Goal: Task Accomplishment & Management: Complete application form

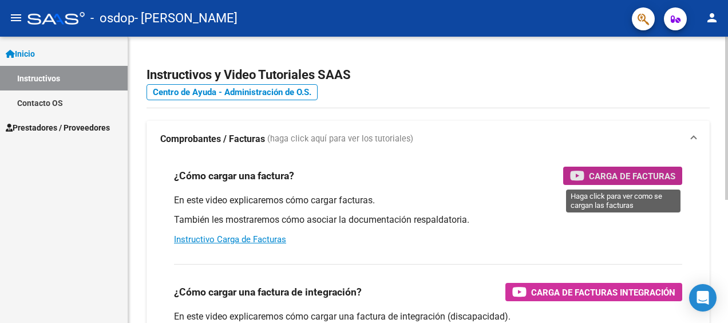
click at [632, 177] on span "Carga de Facturas" at bounding box center [632, 176] width 86 height 14
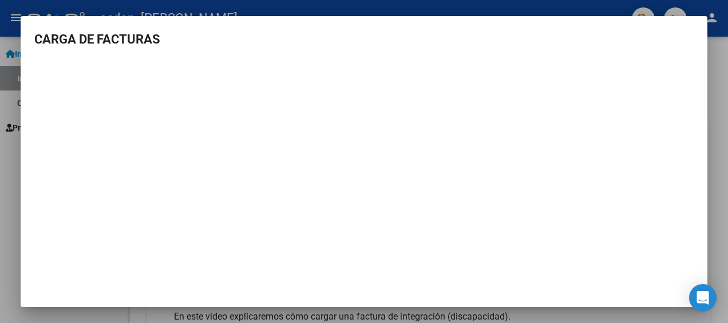
drag, startPoint x: 0, startPoint y: 219, endPoint x: 8, endPoint y: 222, distance: 8.7
click at [8, 222] on div at bounding box center [364, 161] width 728 height 323
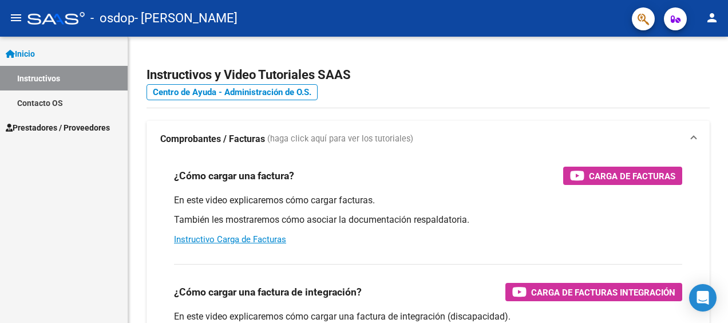
click at [8, 222] on div "Inicio Instructivos Contacto OS Prestadores / Proveedores Facturas - Listado/Ca…" at bounding box center [64, 180] width 128 height 286
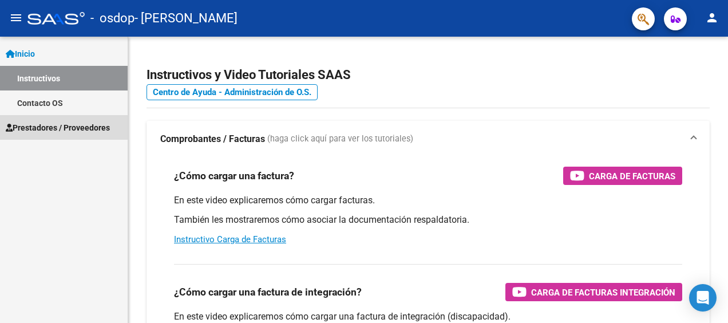
click at [54, 129] on span "Prestadores / Proveedores" at bounding box center [58, 127] width 104 height 13
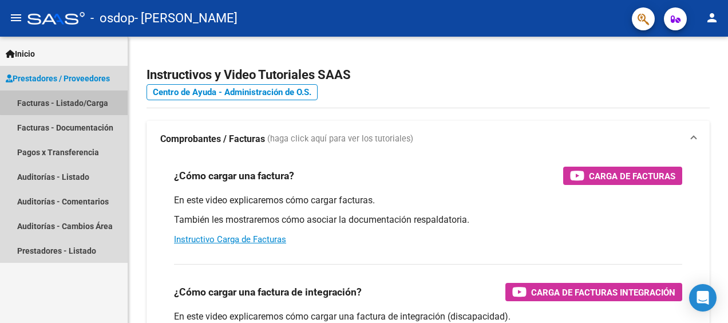
click at [69, 102] on link "Facturas - Listado/Carga" at bounding box center [64, 102] width 128 height 25
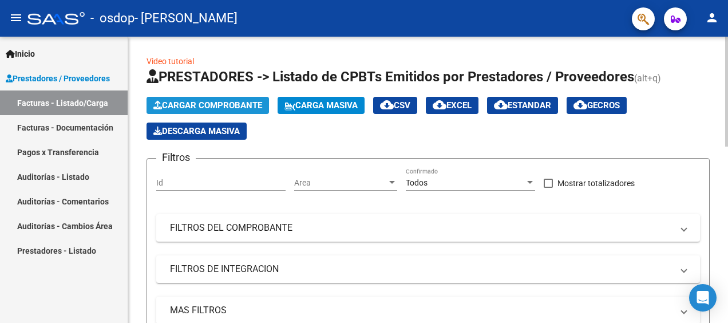
click at [218, 103] on span "Cargar Comprobante" at bounding box center [207, 105] width 109 height 10
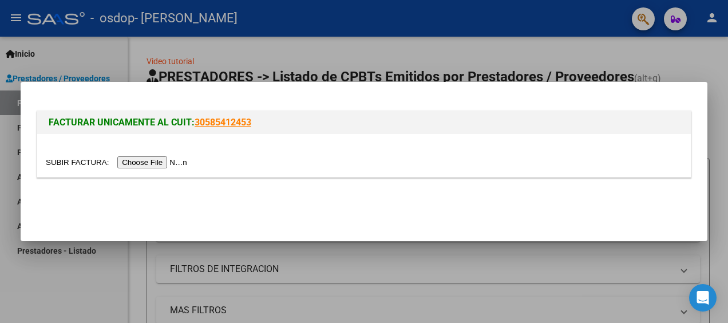
click at [145, 161] on input "file" at bounding box center [118, 162] width 145 height 12
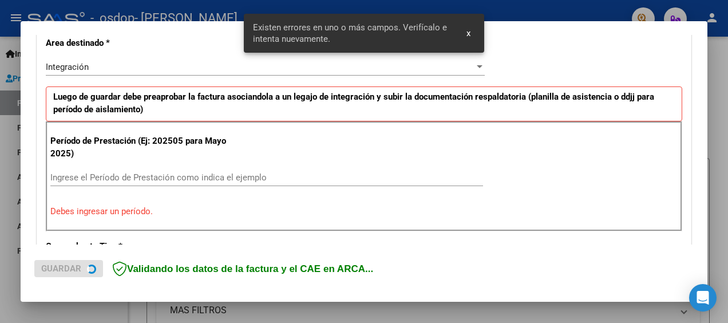
scroll to position [270, 0]
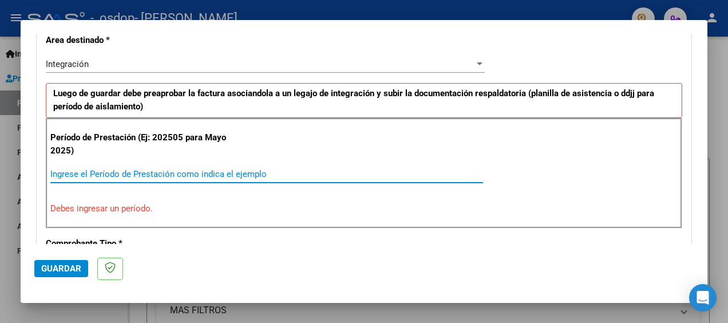
click at [199, 169] on input "Ingrese el Período de Prestación como indica el ejemplo" at bounding box center [266, 174] width 433 height 10
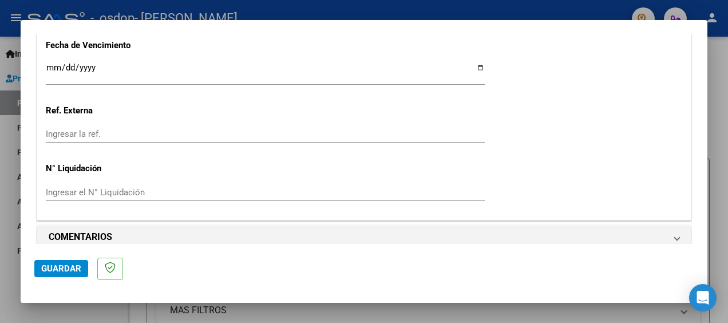
scroll to position [829, 0]
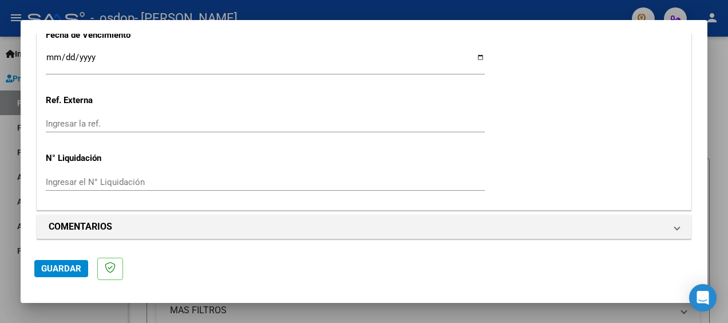
type input "202509"
click at [63, 274] on button "Guardar" at bounding box center [61, 268] width 54 height 17
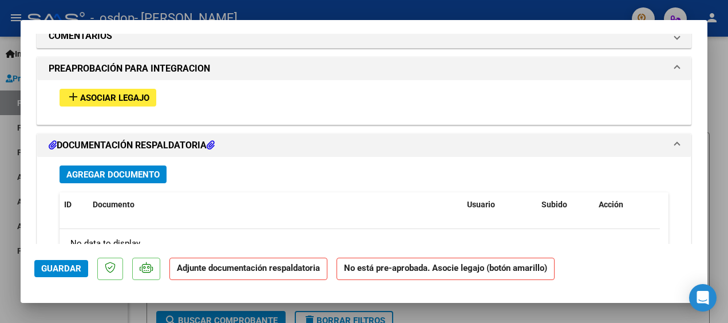
scroll to position [1007, 0]
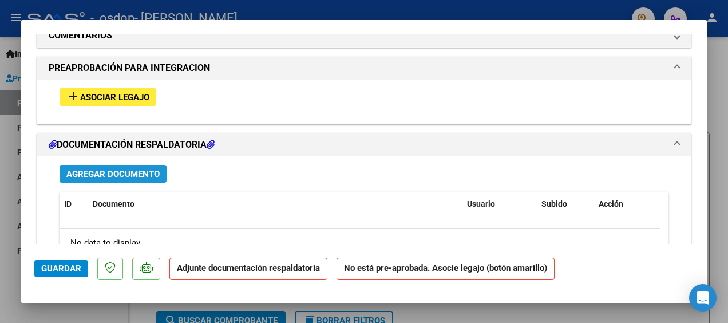
click at [138, 169] on span "Agregar Documento" at bounding box center [112, 174] width 93 height 10
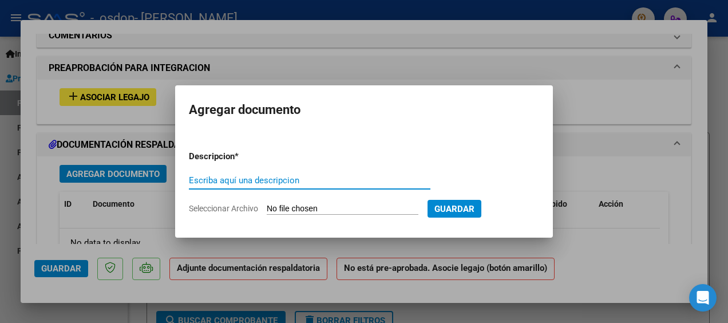
click at [254, 177] on input "Escriba aquí una descripcion" at bounding box center [309, 180] width 241 height 10
type input "A"
type input "PLANILLA DE ASISTENCIA"
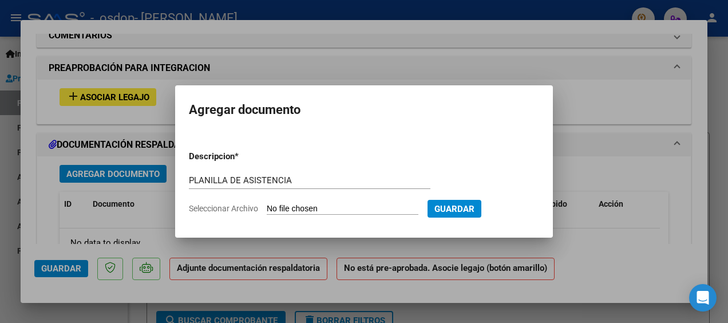
click at [382, 208] on input "Seleccionar Archivo" at bounding box center [343, 209] width 152 height 11
type input "C:\fakepath\GERO ASIST09.pdf"
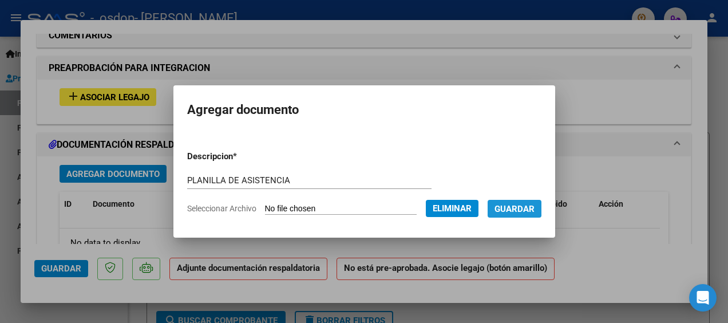
click at [517, 204] on span "Guardar" at bounding box center [514, 209] width 40 height 10
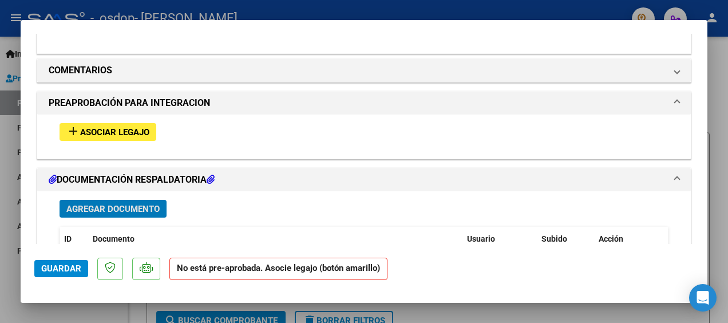
scroll to position [974, 0]
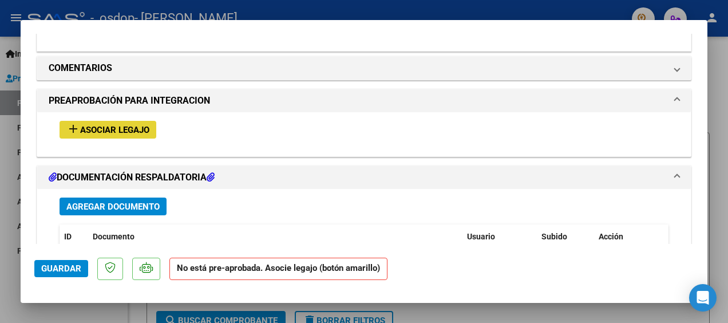
click at [139, 125] on span "Asociar Legajo" at bounding box center [114, 130] width 69 height 10
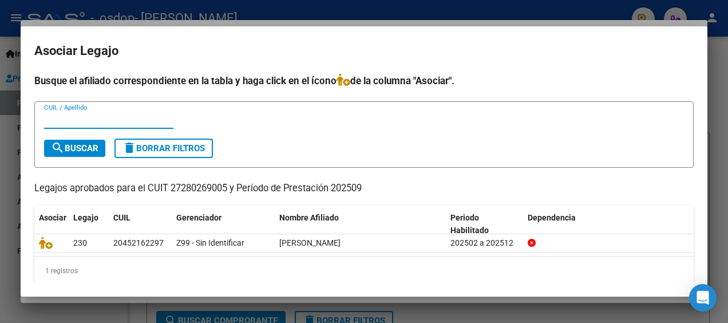
scroll to position [10, 0]
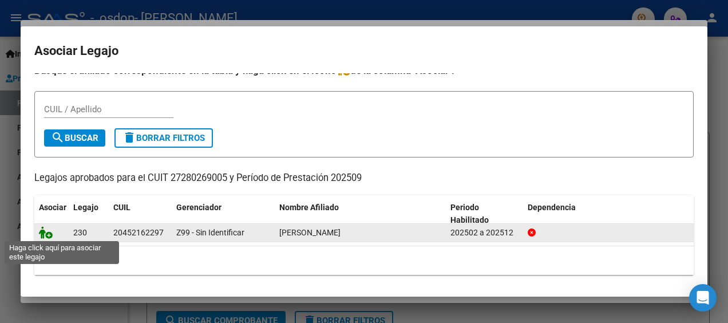
click at [48, 231] on icon at bounding box center [46, 232] width 14 height 13
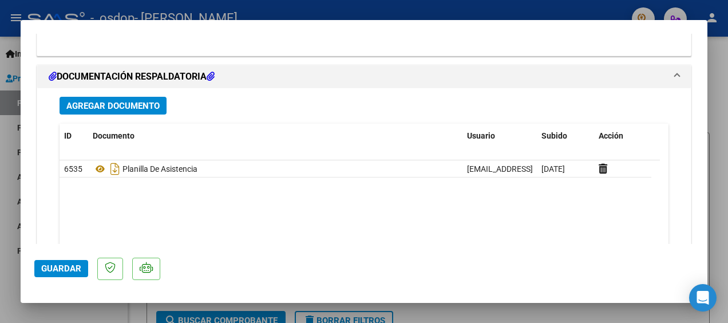
scroll to position [1254, 0]
click at [48, 272] on span "Guardar" at bounding box center [61, 268] width 40 height 10
click at [534, 310] on div at bounding box center [364, 161] width 728 height 323
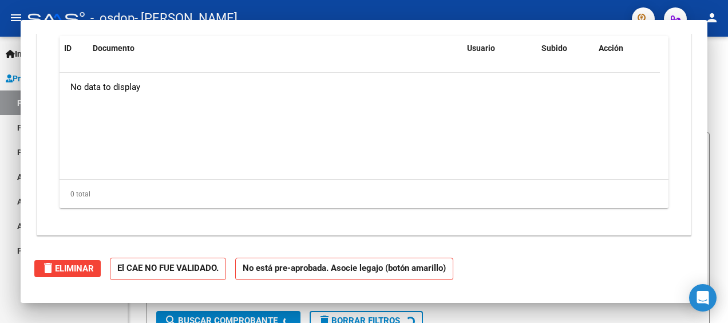
scroll to position [0, 0]
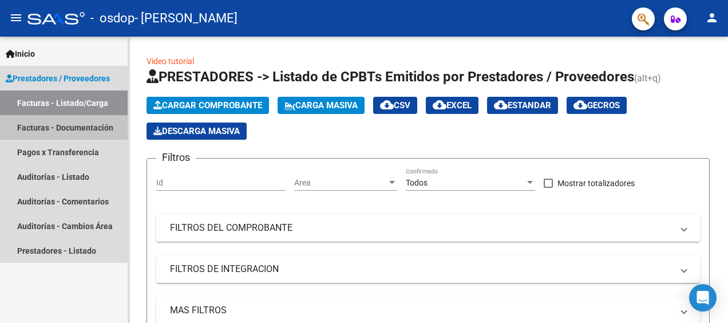
click at [98, 126] on link "Facturas - Documentación" at bounding box center [64, 127] width 128 height 25
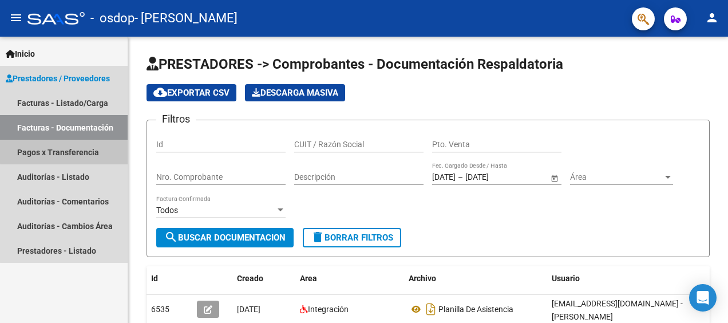
click at [73, 150] on link "Pagos x Transferencia" at bounding box center [64, 152] width 128 height 25
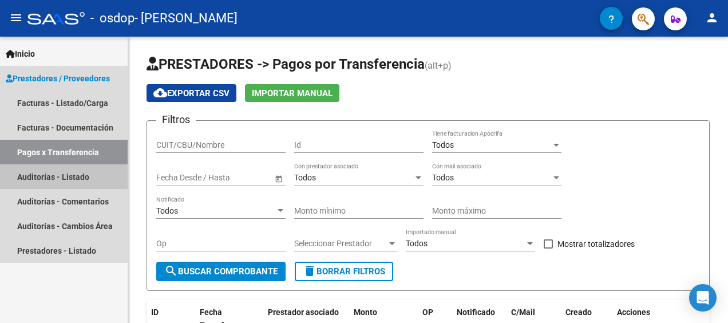
click at [71, 172] on link "Auditorías - Listado" at bounding box center [64, 176] width 128 height 25
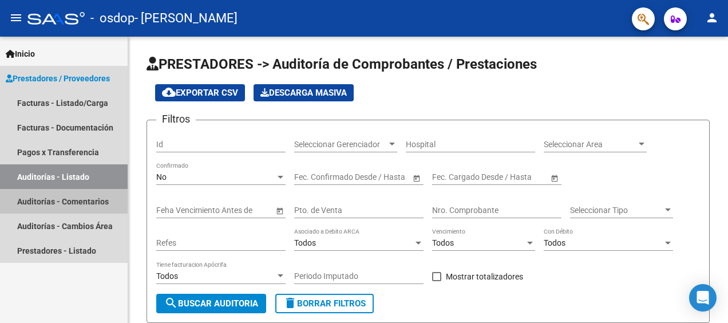
click at [69, 193] on link "Auditorías - Comentarios" at bounding box center [64, 201] width 128 height 25
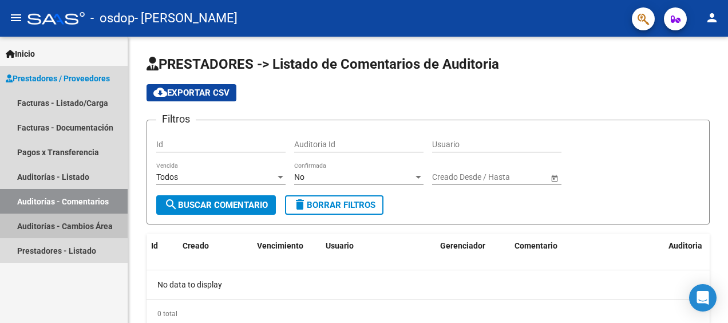
click at [70, 216] on link "Auditorías - Cambios Área" at bounding box center [64, 225] width 128 height 25
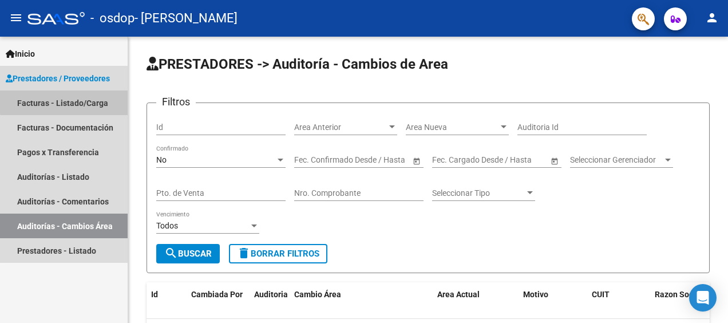
click at [89, 100] on link "Facturas - Listado/Carga" at bounding box center [64, 102] width 128 height 25
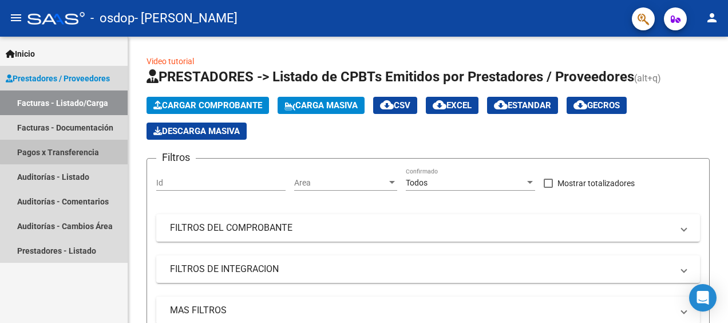
click at [74, 151] on link "Pagos x Transferencia" at bounding box center [64, 152] width 128 height 25
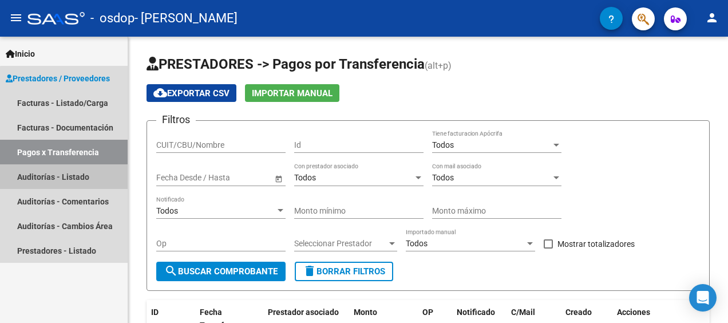
click at [72, 176] on link "Auditorías - Listado" at bounding box center [64, 176] width 128 height 25
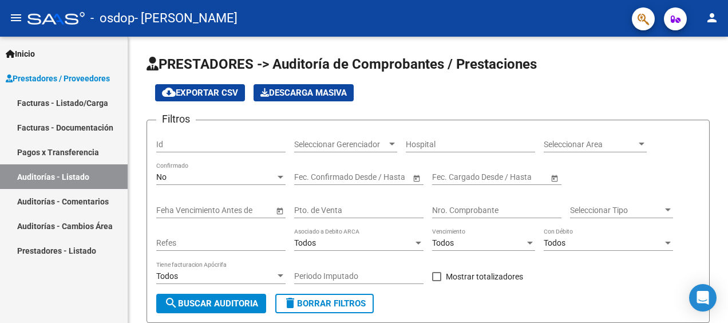
click at [32, 49] on span "Inicio" at bounding box center [20, 53] width 29 height 13
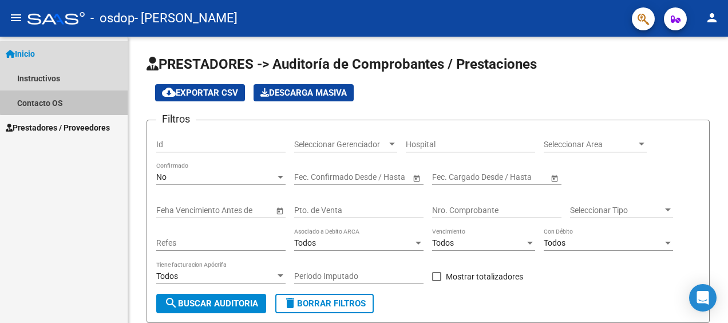
click at [72, 101] on link "Contacto OS" at bounding box center [64, 102] width 128 height 25
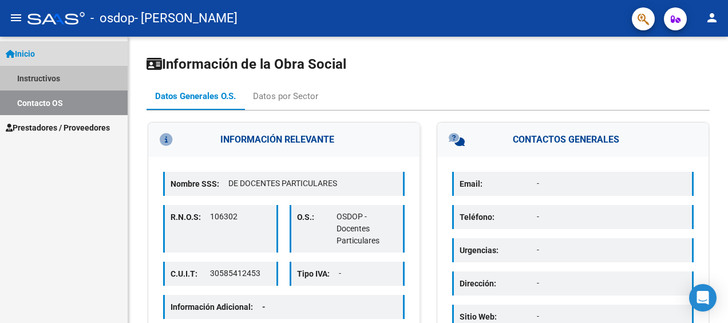
click at [42, 72] on link "Instructivos" at bounding box center [64, 78] width 128 height 25
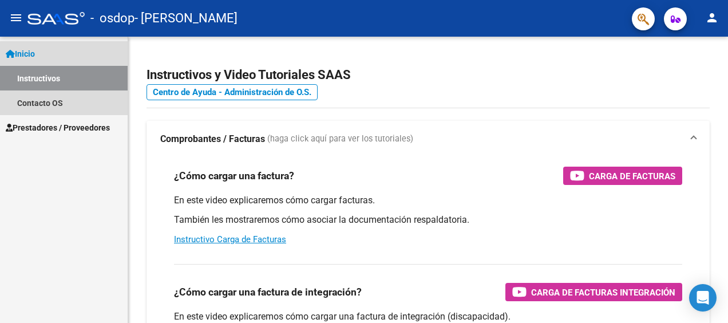
click at [46, 51] on link "Inicio" at bounding box center [64, 53] width 128 height 25
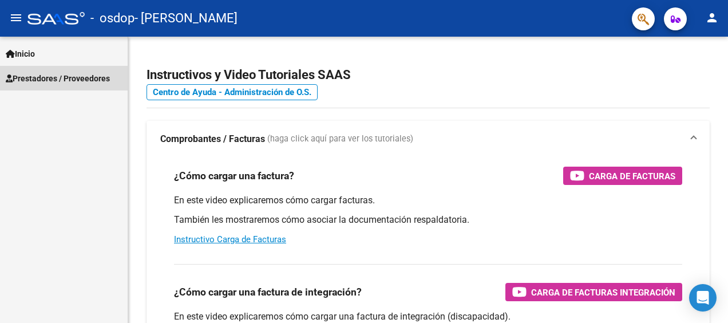
click at [48, 74] on span "Prestadores / Proveedores" at bounding box center [58, 78] width 104 height 13
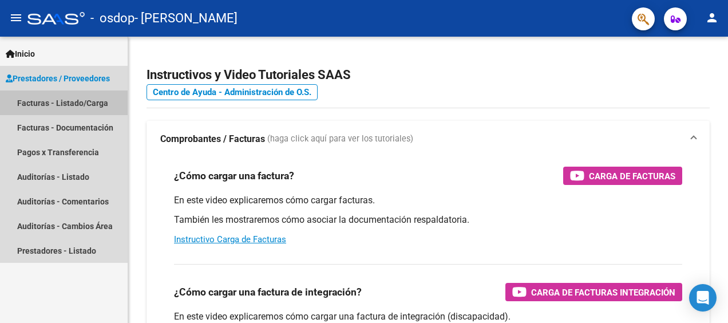
click at [51, 101] on link "Facturas - Listado/Carga" at bounding box center [64, 102] width 128 height 25
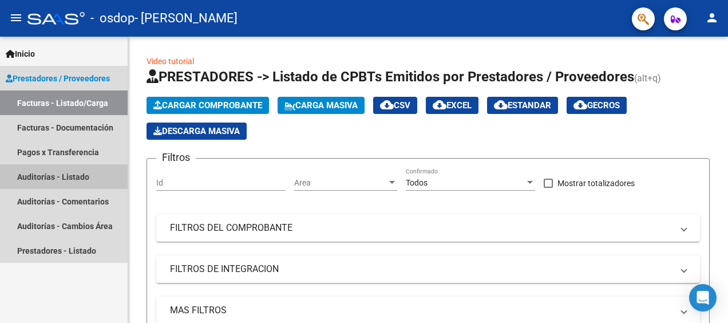
click at [58, 177] on link "Auditorías - Listado" at bounding box center [64, 176] width 128 height 25
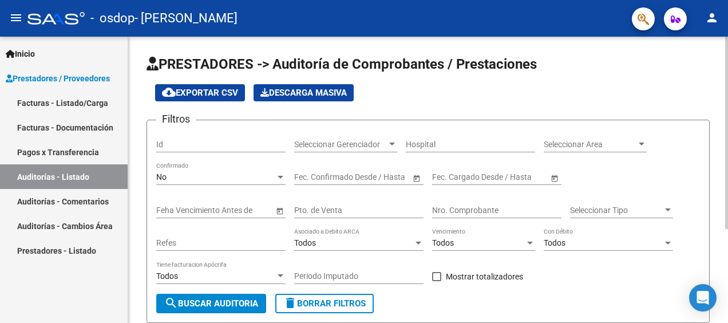
scroll to position [140, 0]
